Goal: Information Seeking & Learning: Find specific fact

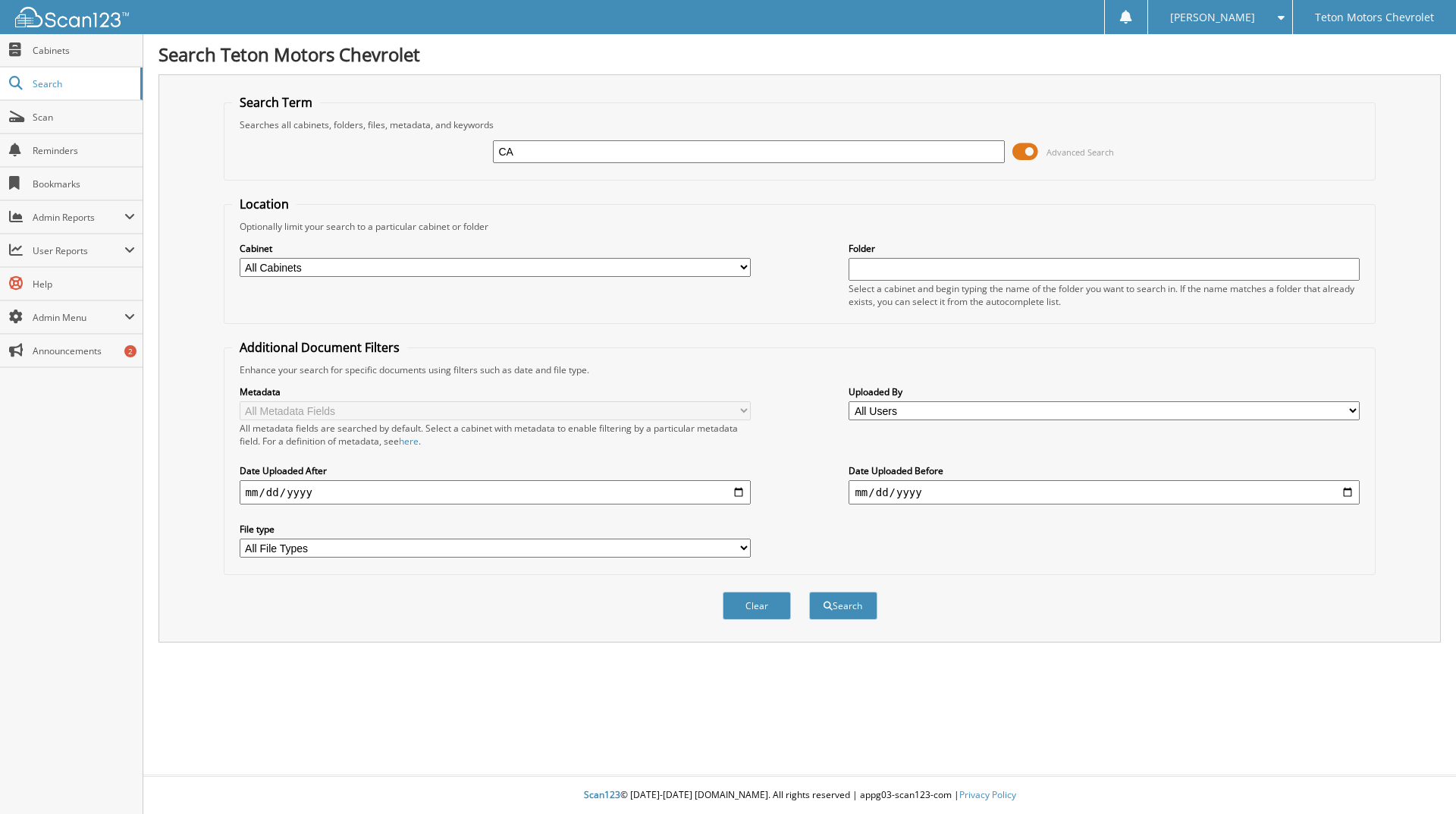
type input "caribou"
click at [810, 592] on button "Search" at bounding box center [844, 606] width 68 height 28
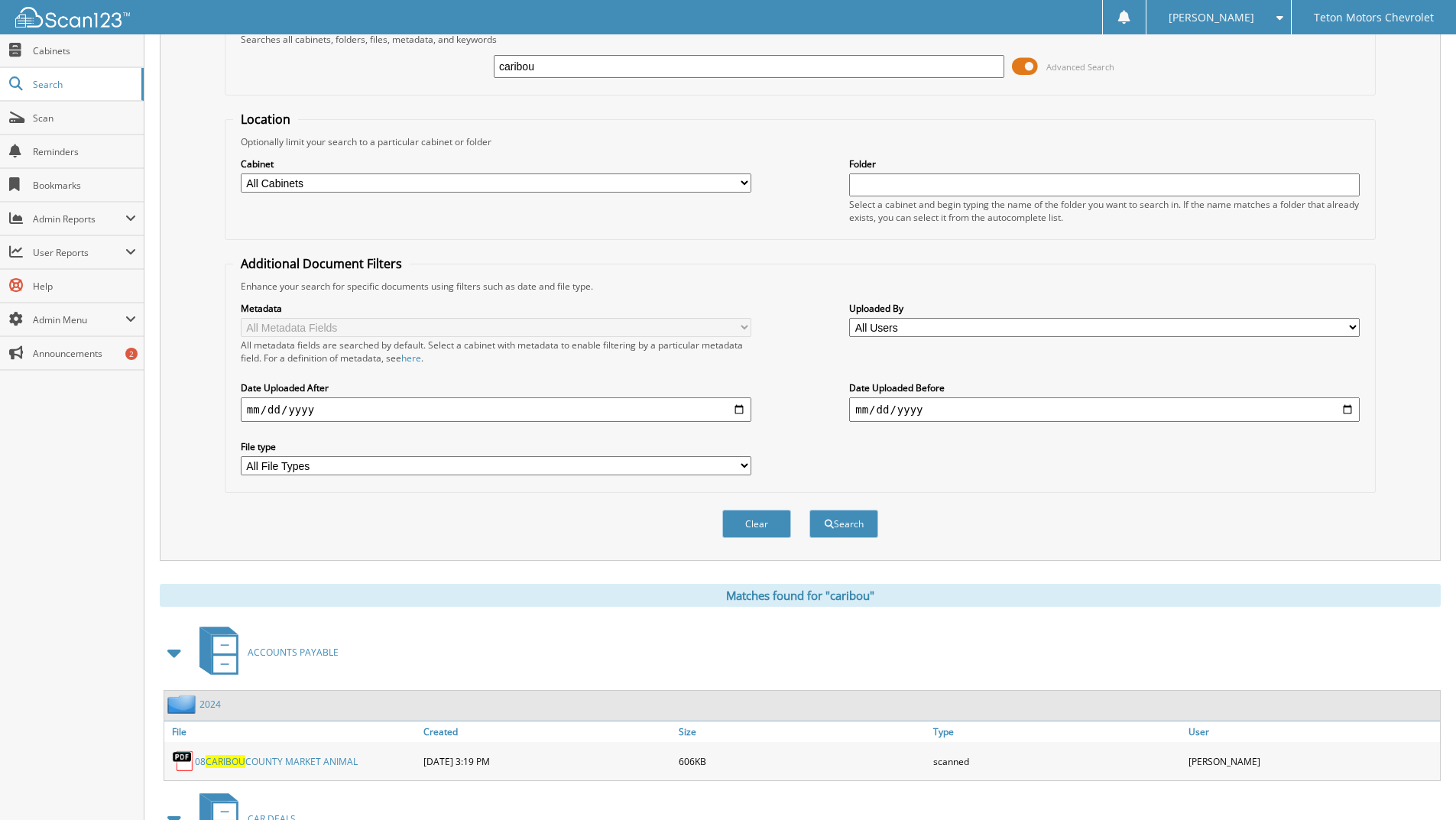
scroll to position [286, 0]
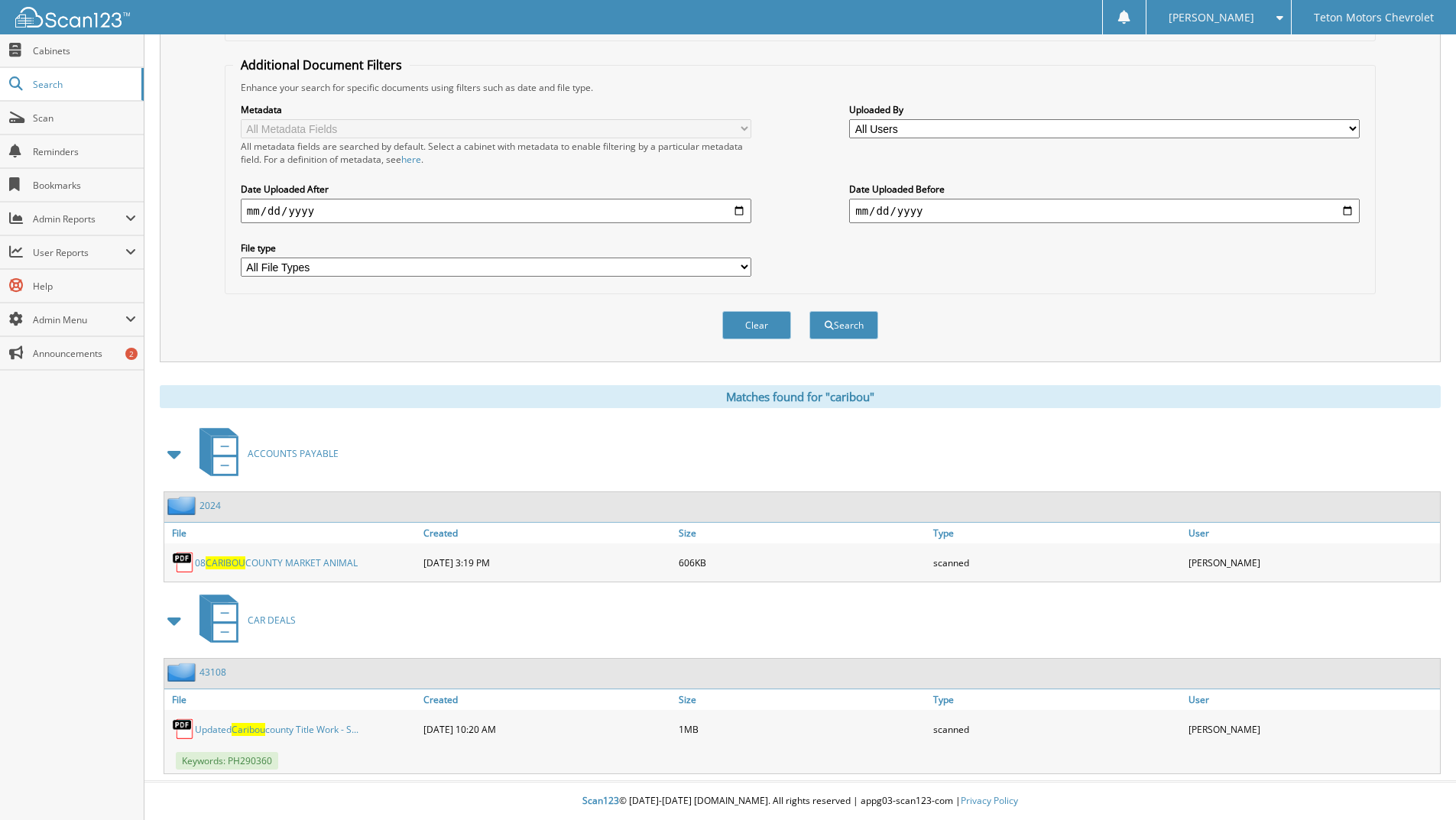
click at [303, 559] on link "08 CARIBOU COUNTY MARKET ANIMAL" at bounding box center [276, 563] width 163 height 13
